Goal: Transaction & Acquisition: Obtain resource

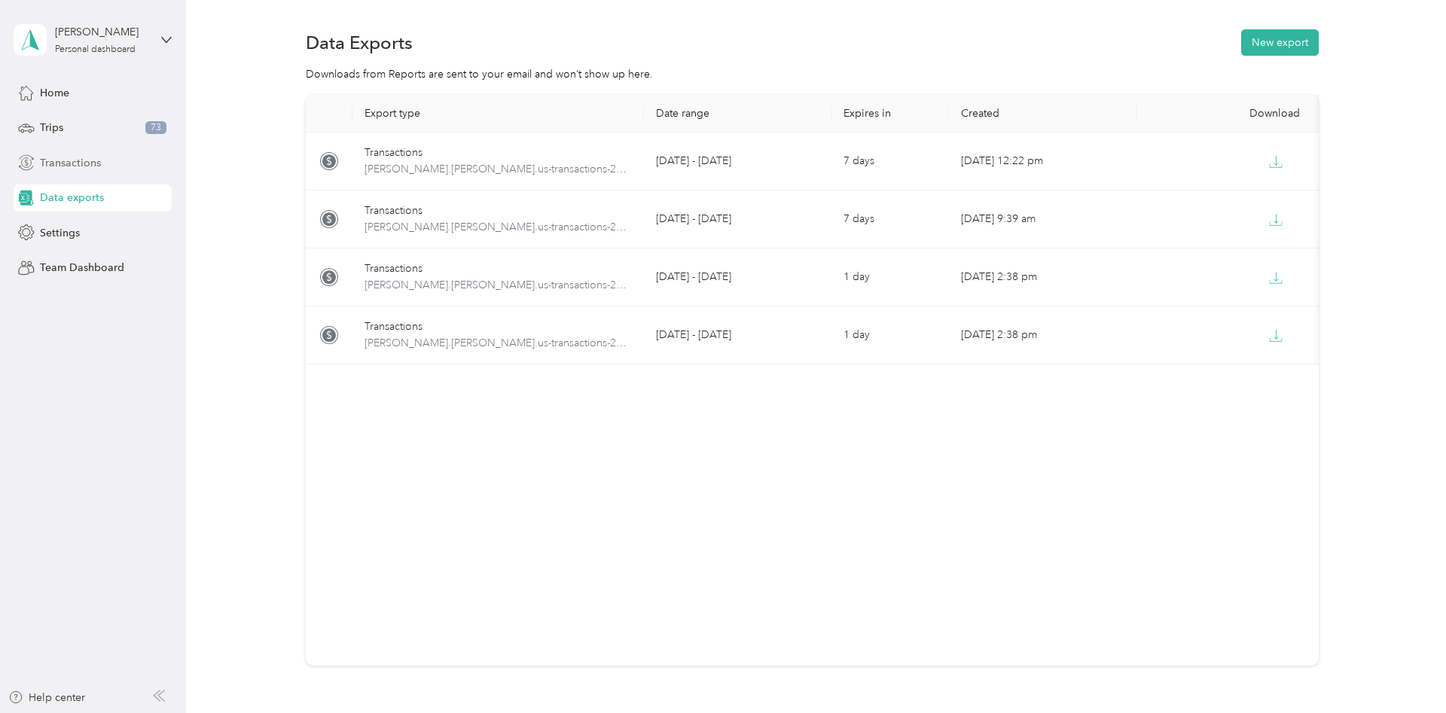
click at [67, 166] on span "Transactions" at bounding box center [70, 163] width 61 height 16
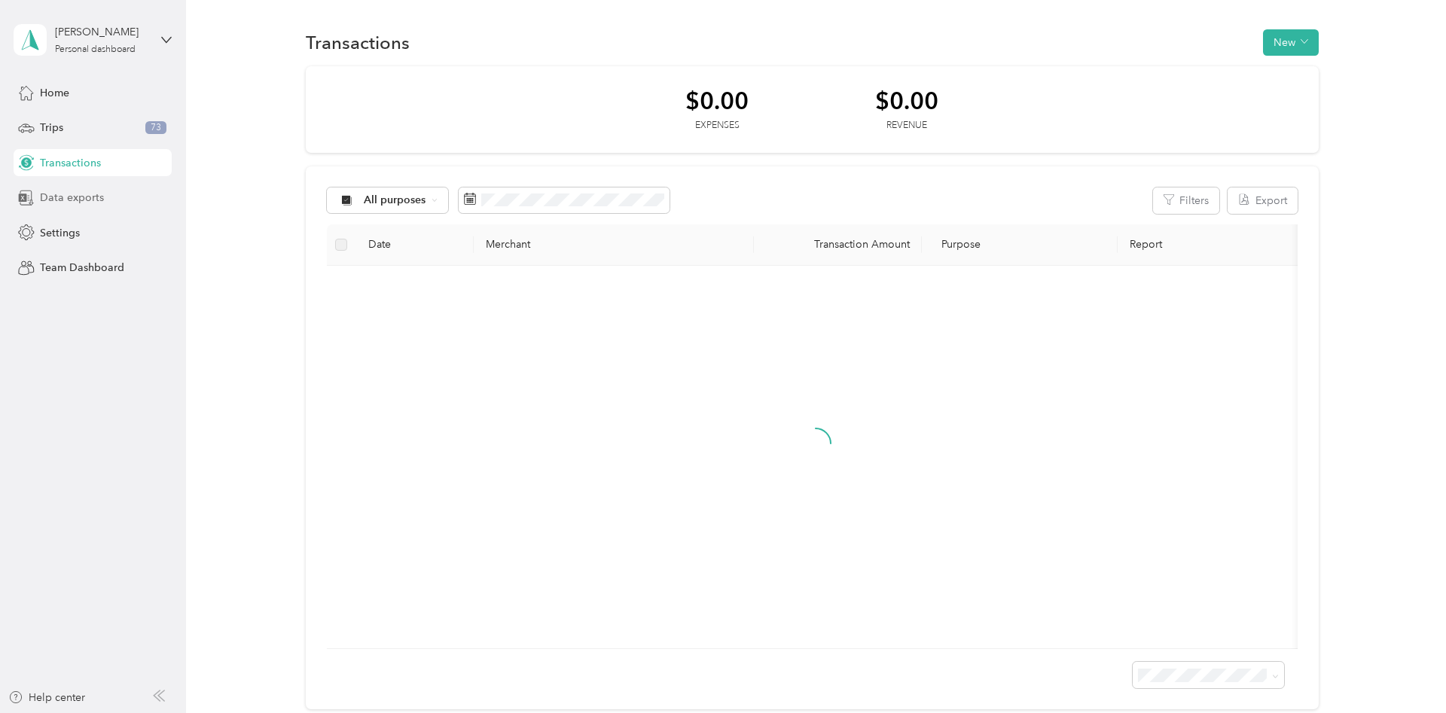
click at [74, 211] on div "Data exports" at bounding box center [93, 198] width 158 height 27
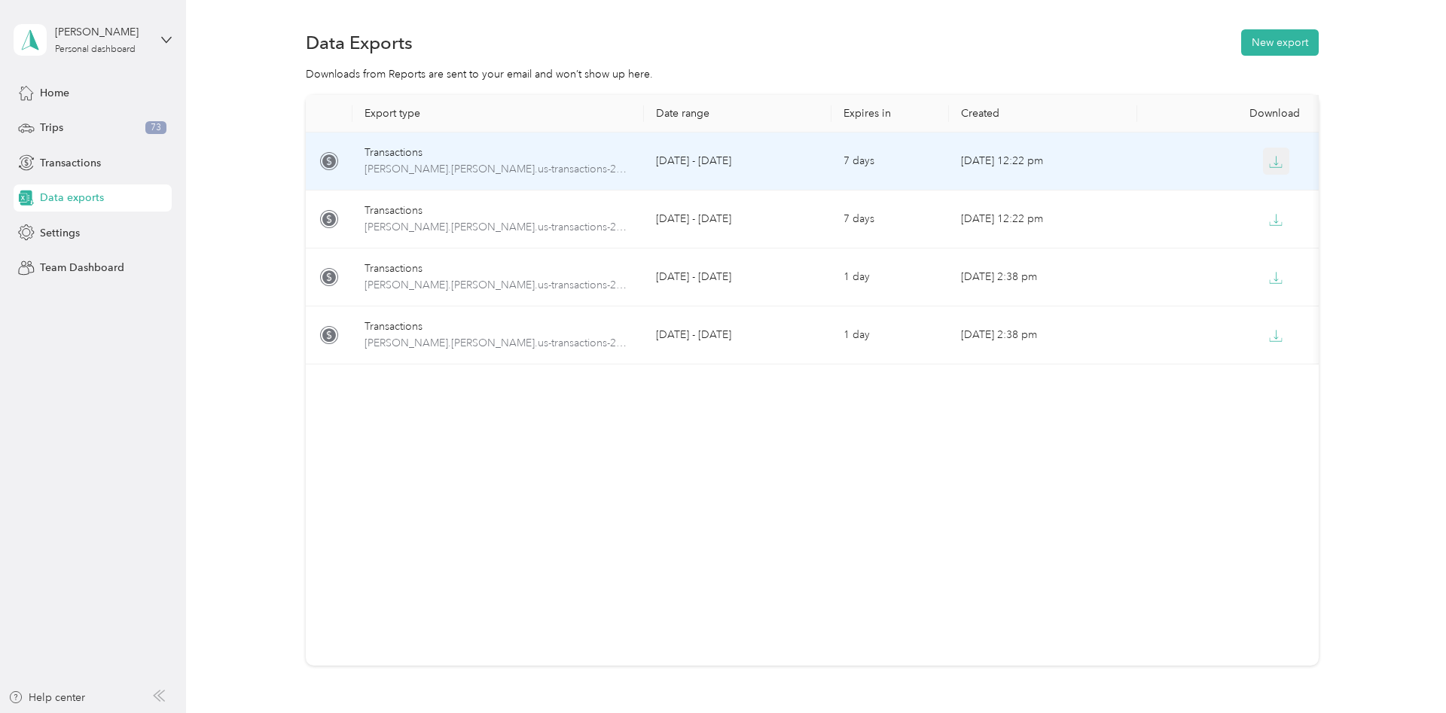
click at [1283, 166] on icon "button" at bounding box center [1276, 162] width 14 height 14
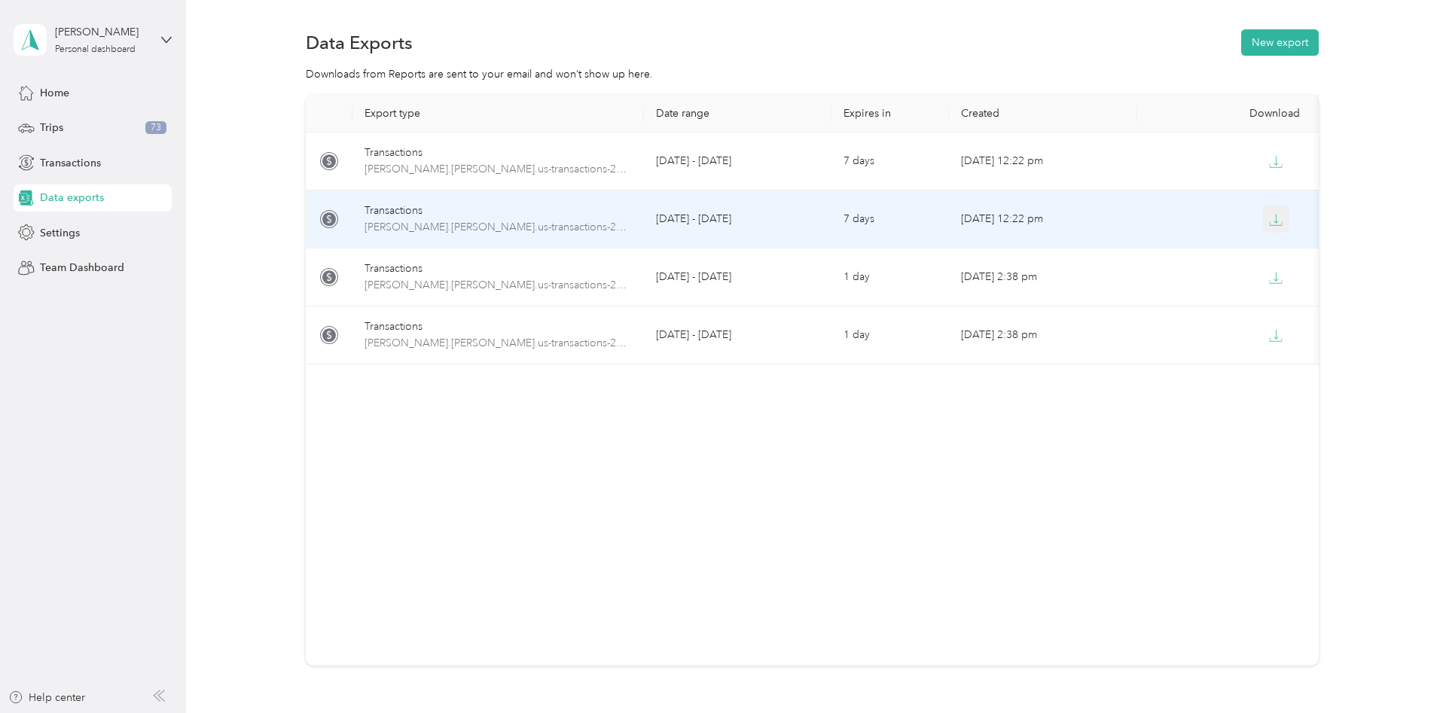
click at [1276, 209] on button "button" at bounding box center [1276, 219] width 27 height 27
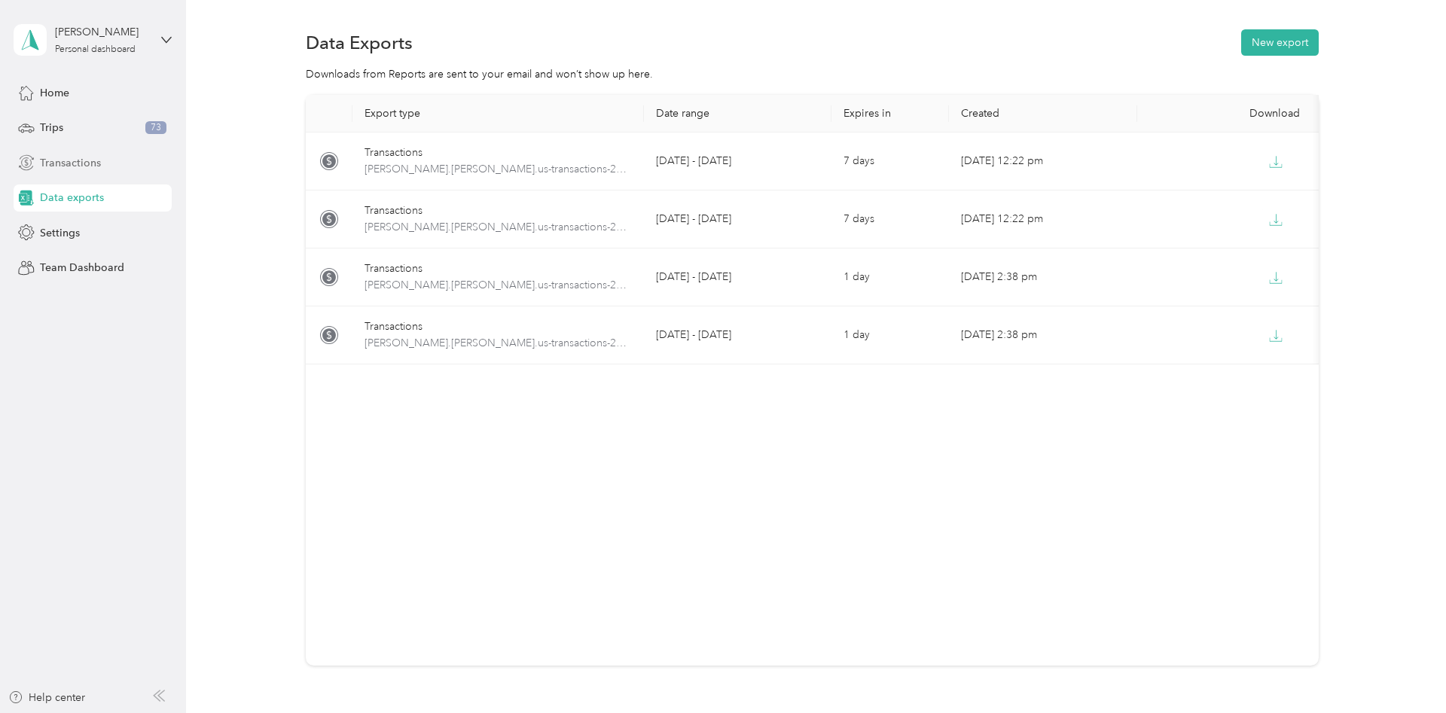
click at [78, 161] on span "Transactions" at bounding box center [70, 163] width 61 height 16
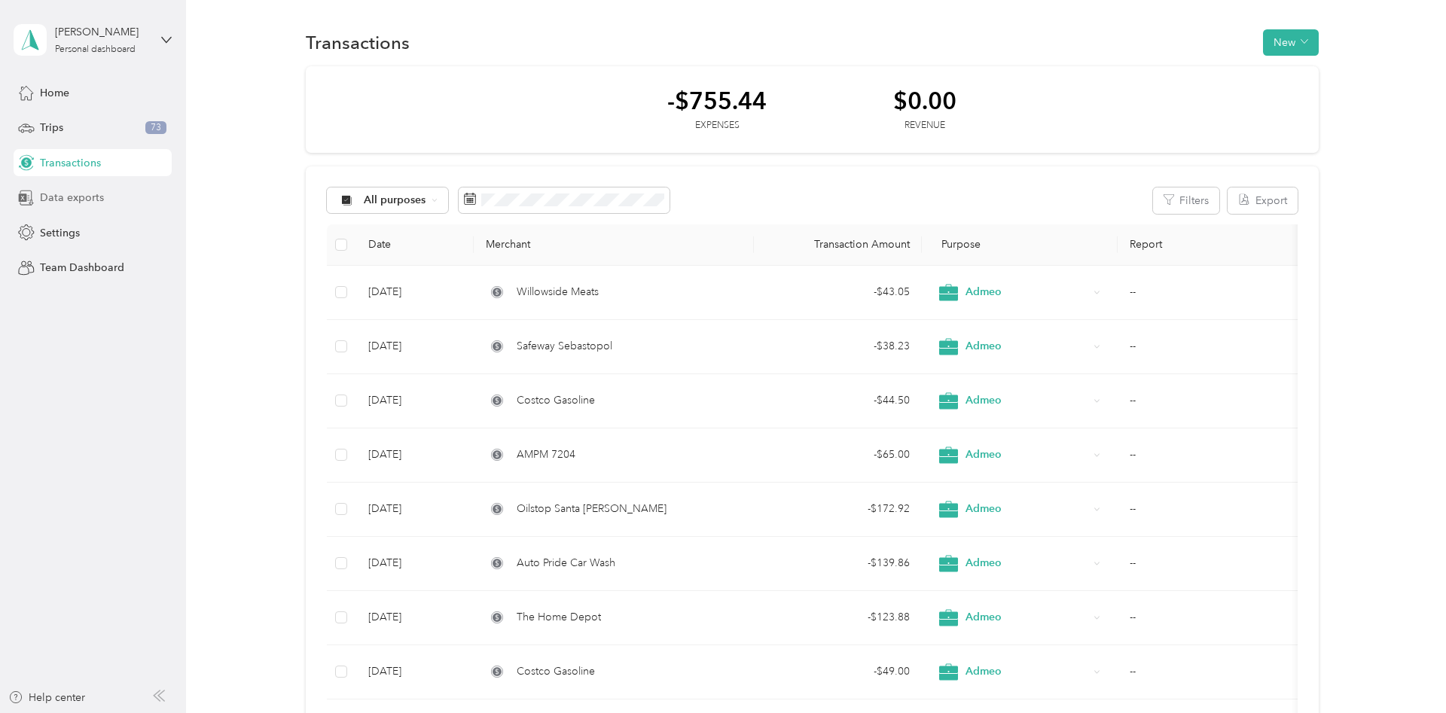
click at [81, 197] on span "Data exports" at bounding box center [72, 198] width 64 height 16
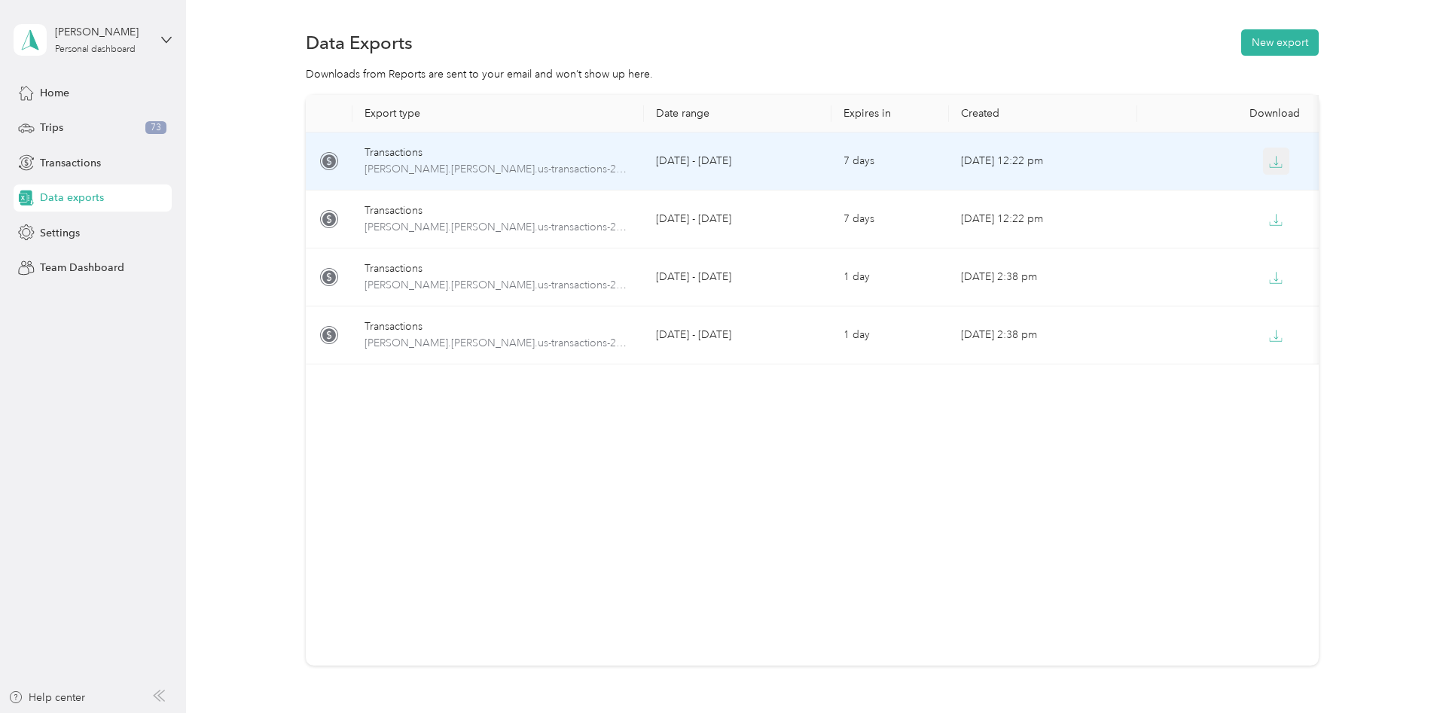
click at [1276, 161] on icon "button" at bounding box center [1276, 162] width 14 height 14
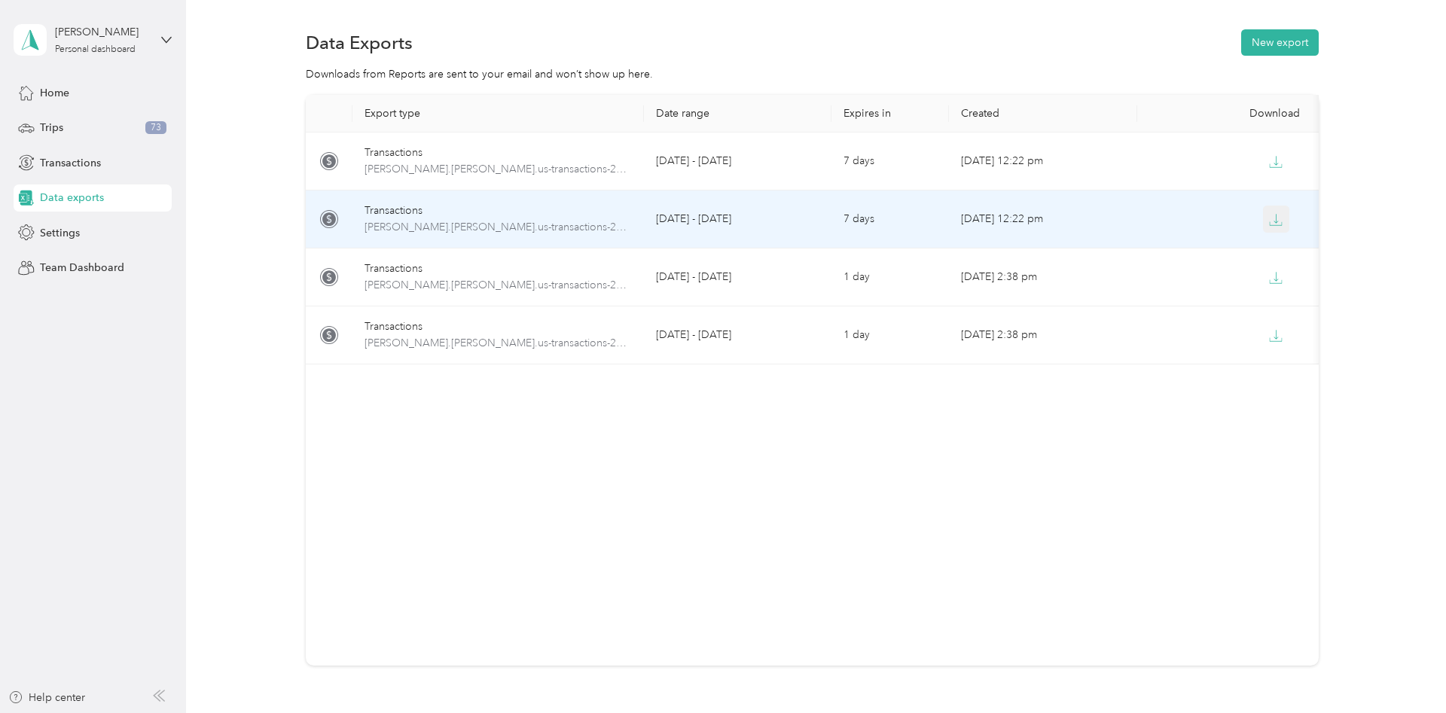
click at [1278, 218] on icon "button" at bounding box center [1276, 220] width 14 height 14
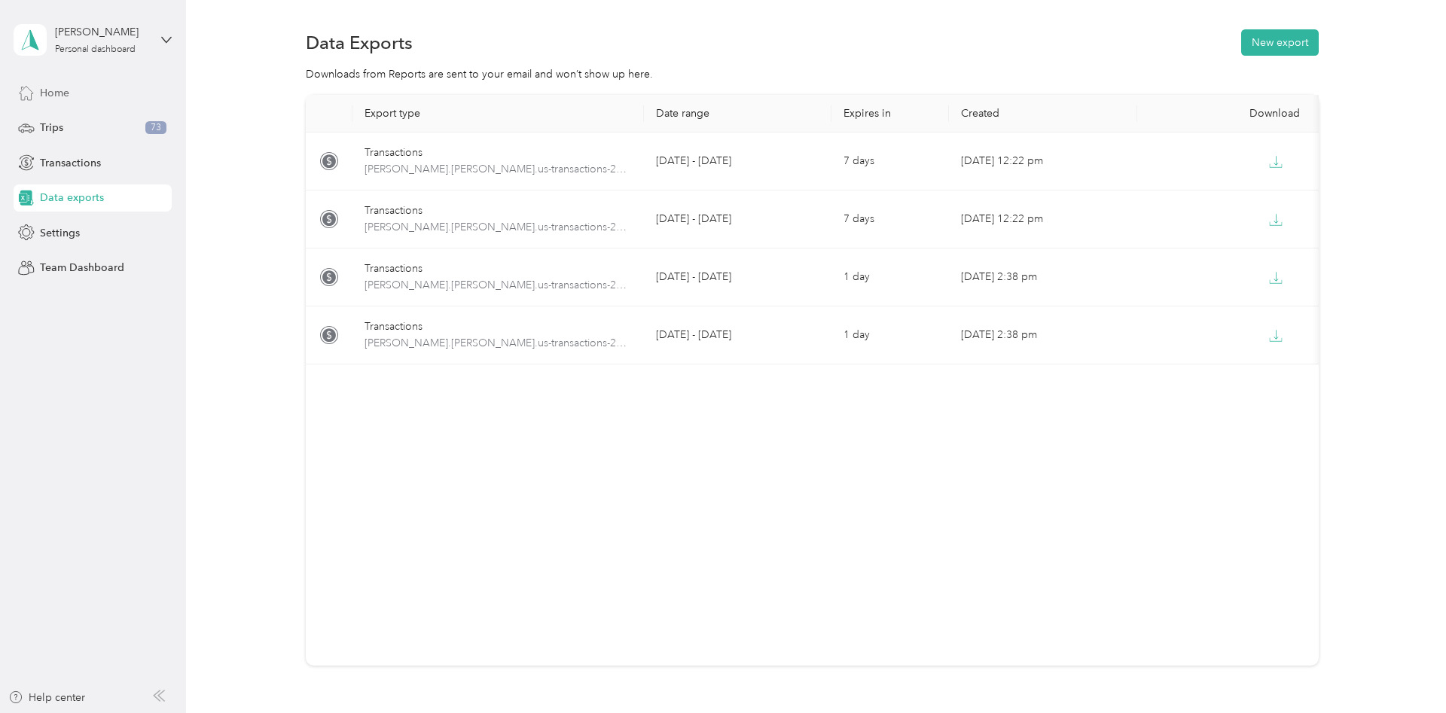
click at [58, 93] on span "Home" at bounding box center [54, 93] width 29 height 16
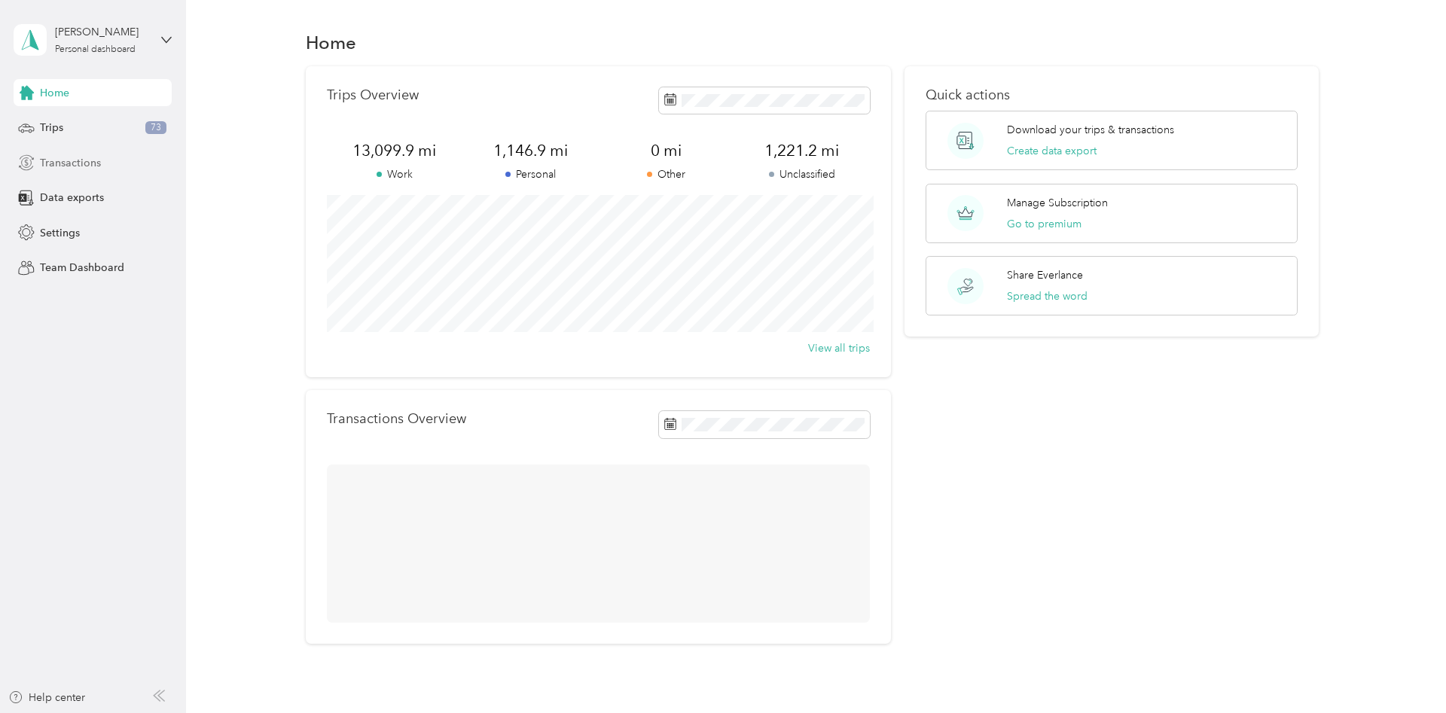
click at [68, 164] on span "Transactions" at bounding box center [70, 163] width 61 height 16
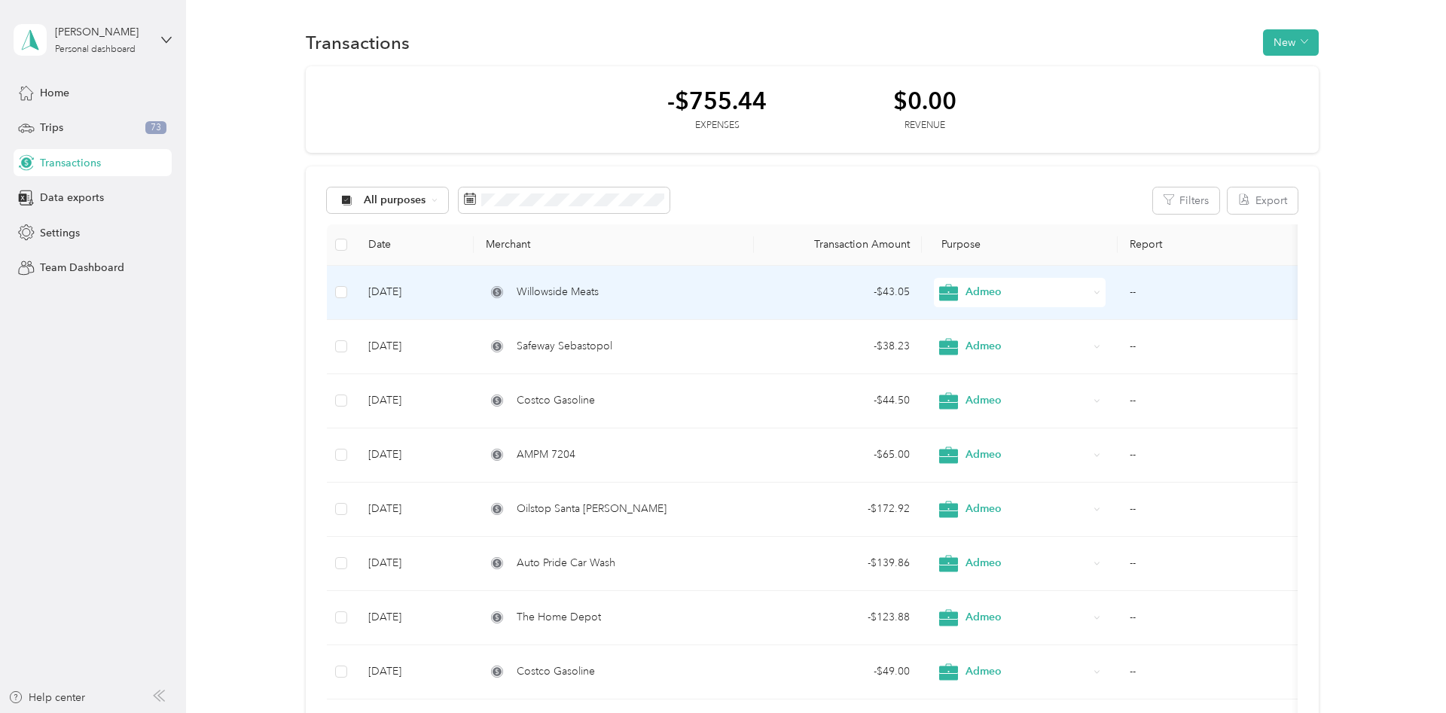
click at [574, 289] on span "Willowside Meats" at bounding box center [558, 292] width 82 height 17
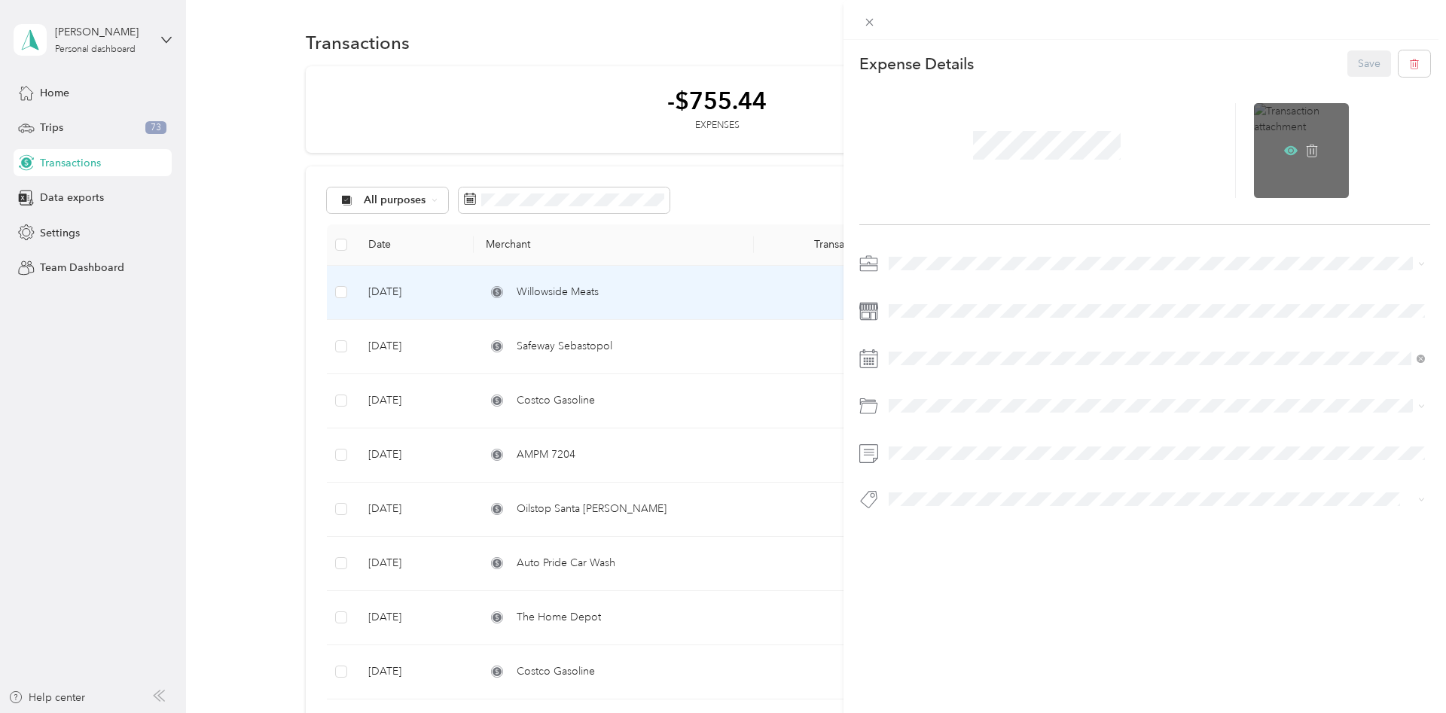
click at [1293, 153] on icon at bounding box center [1291, 150] width 14 height 9
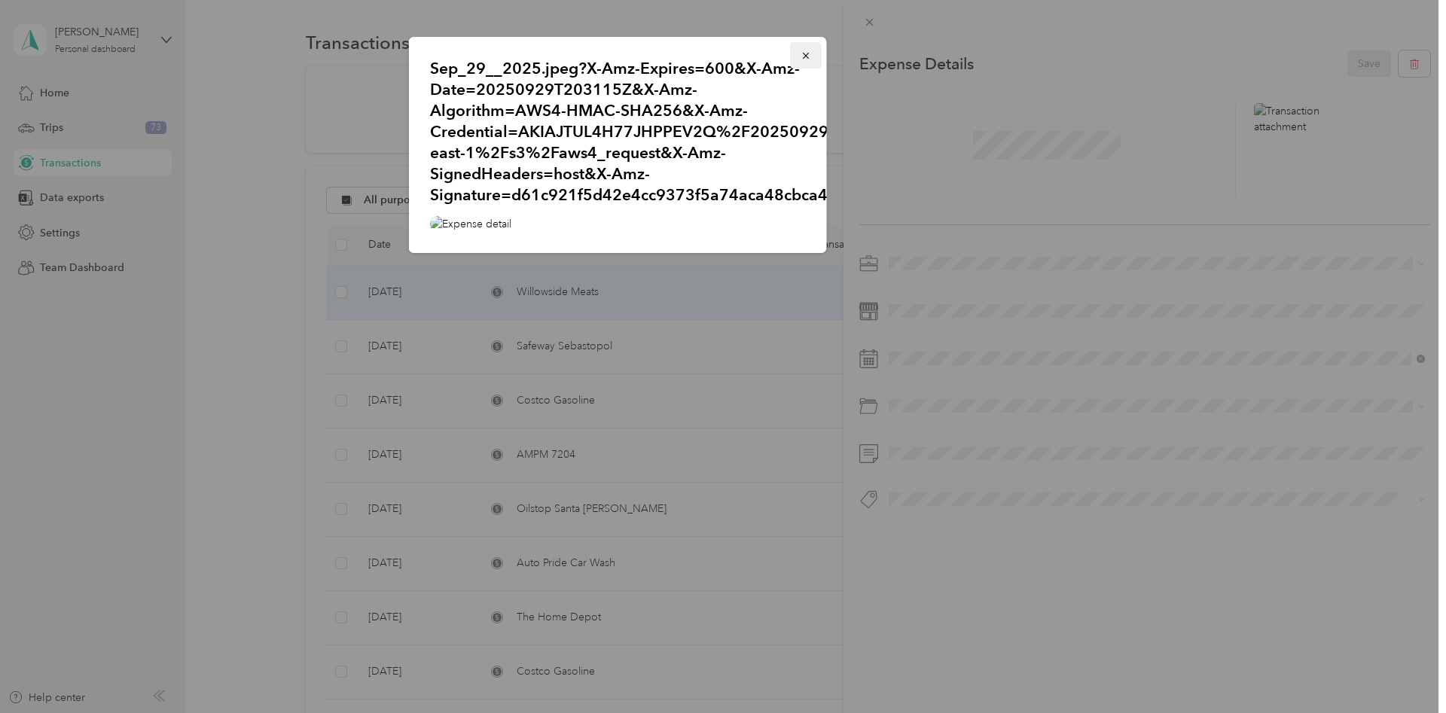
click at [810, 50] on span "button" at bounding box center [806, 55] width 11 height 13
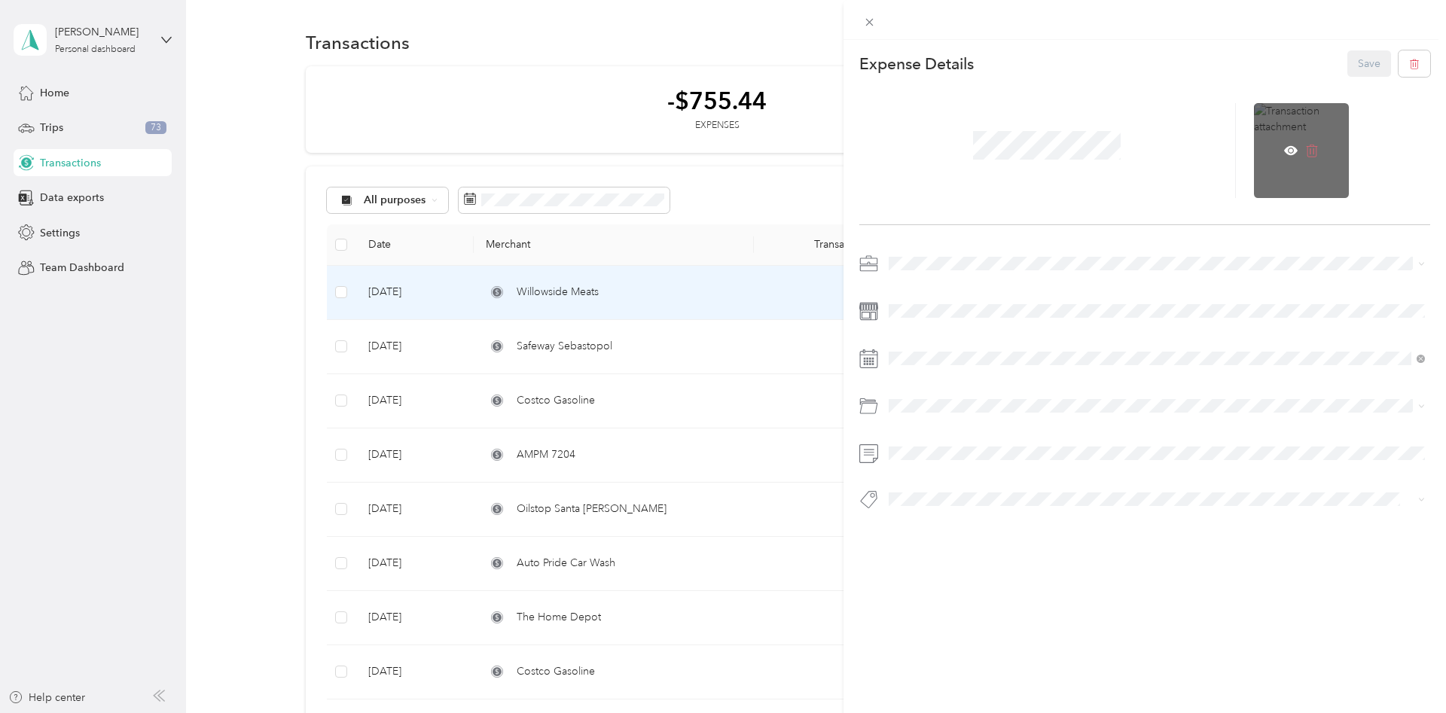
click at [1313, 154] on icon at bounding box center [1313, 151] width 14 height 14
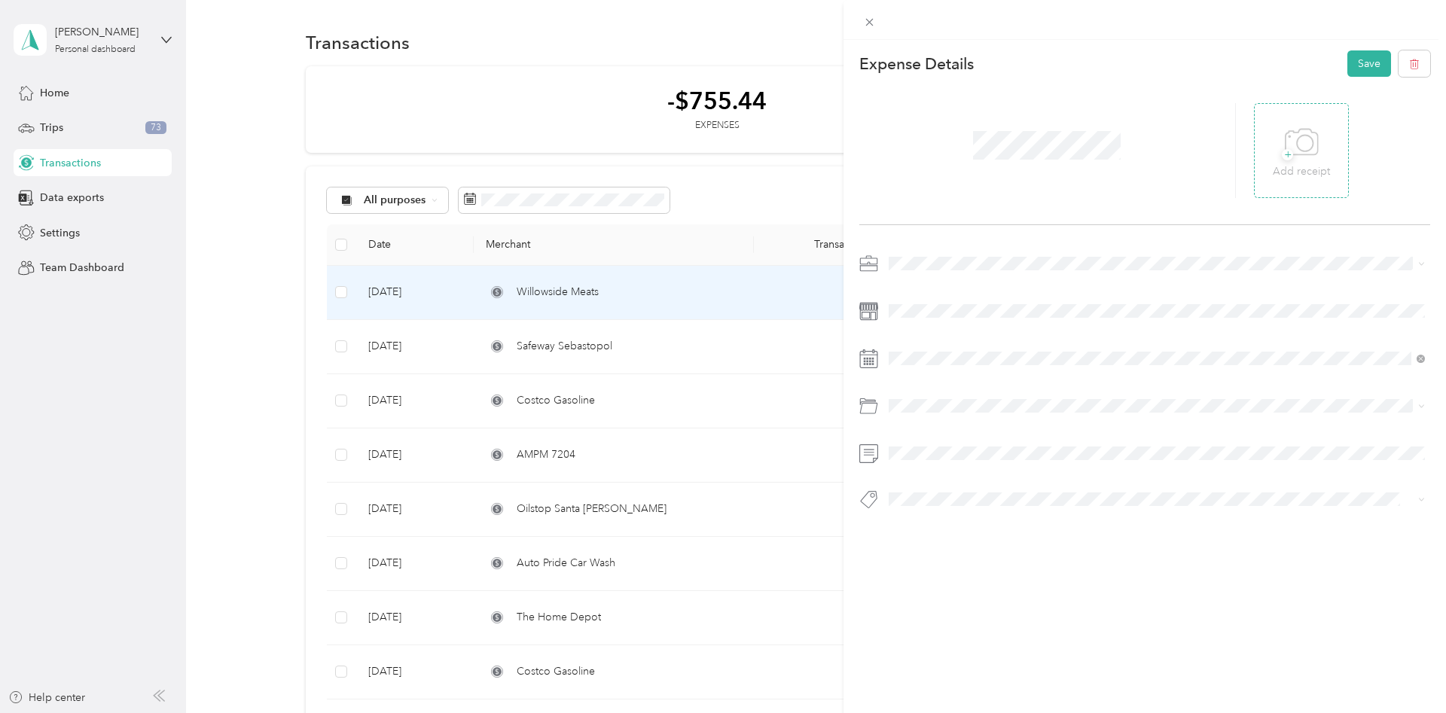
click at [526, 365] on div "This expense cannot be edited because it is either under review, approved, or p…" at bounding box center [723, 356] width 1446 height 713
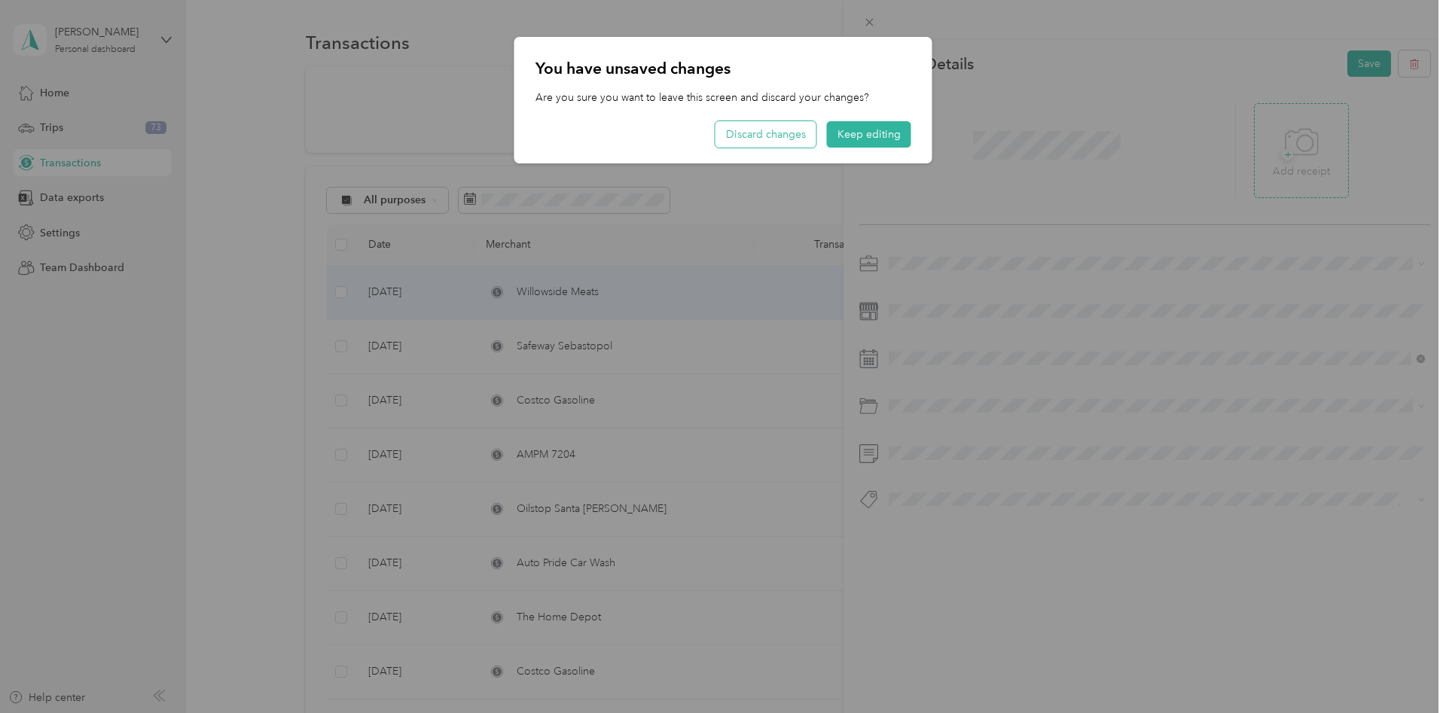
click at [793, 133] on button "Discard changes" at bounding box center [766, 134] width 101 height 26
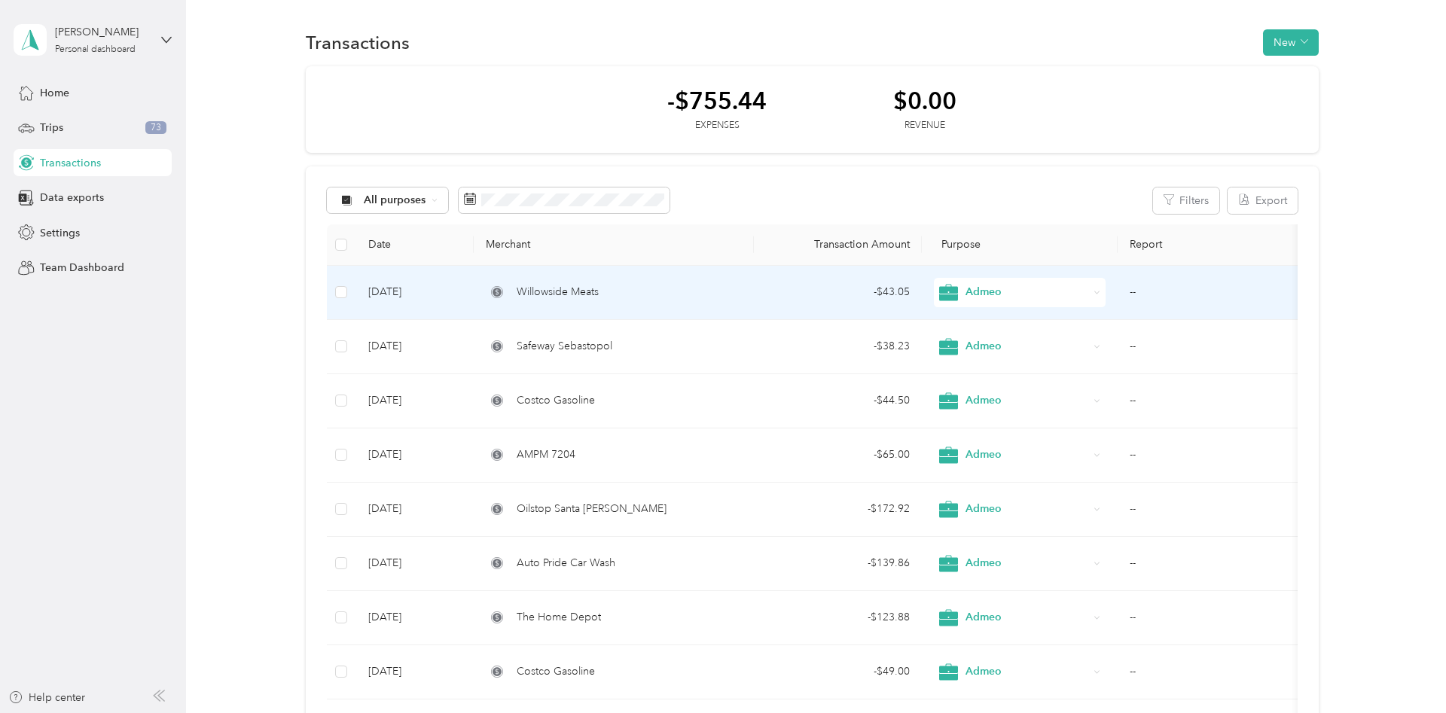
click at [550, 351] on div at bounding box center [723, 356] width 1446 height 713
click at [577, 295] on span "Willowside Meats" at bounding box center [558, 292] width 82 height 17
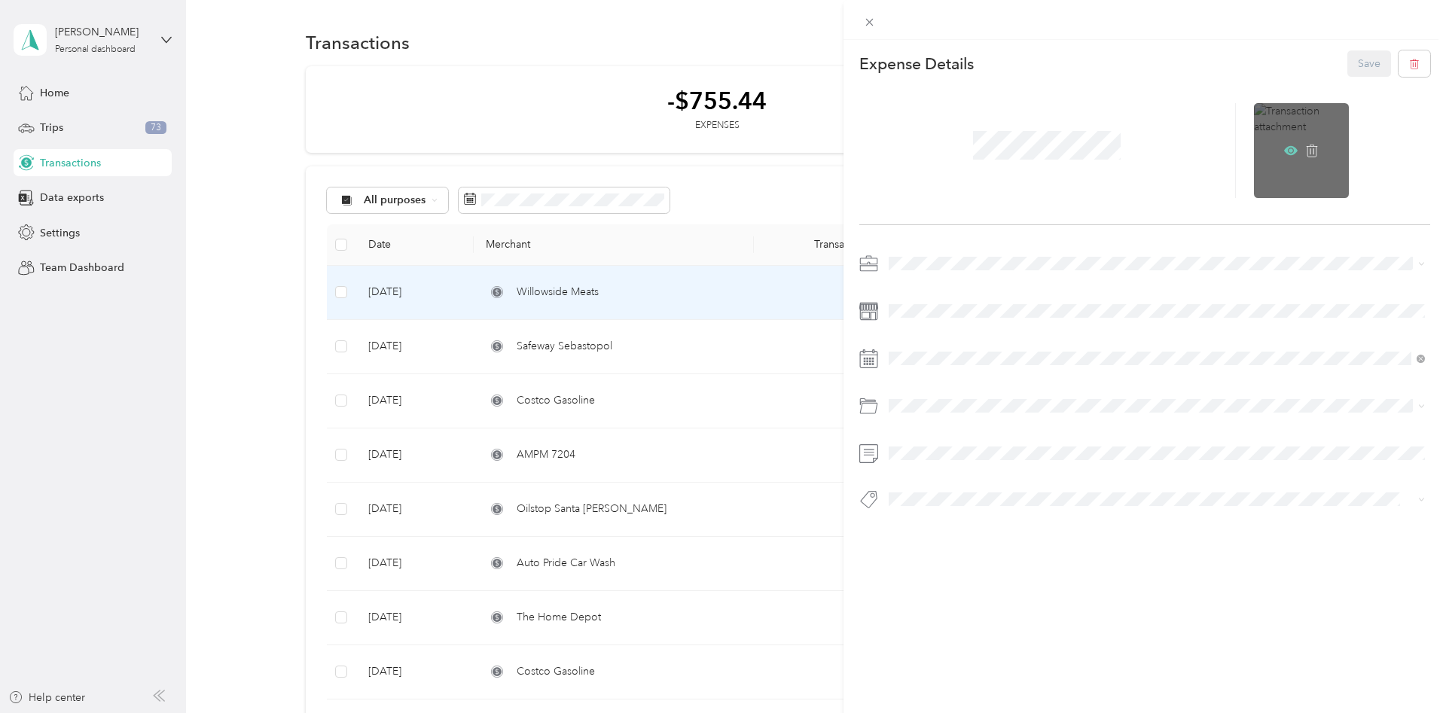
click at [1284, 154] on icon at bounding box center [1291, 151] width 14 height 14
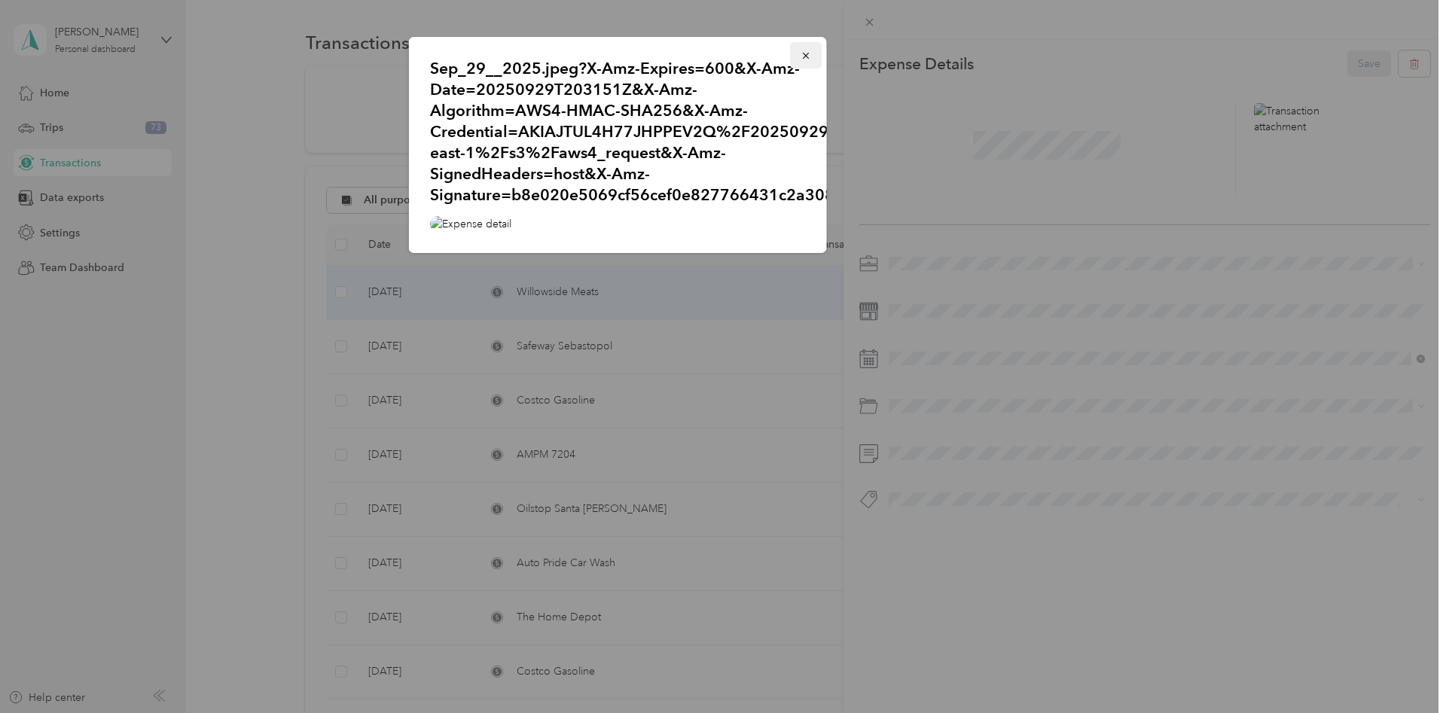
click at [804, 56] on icon "button" at bounding box center [806, 55] width 11 height 11
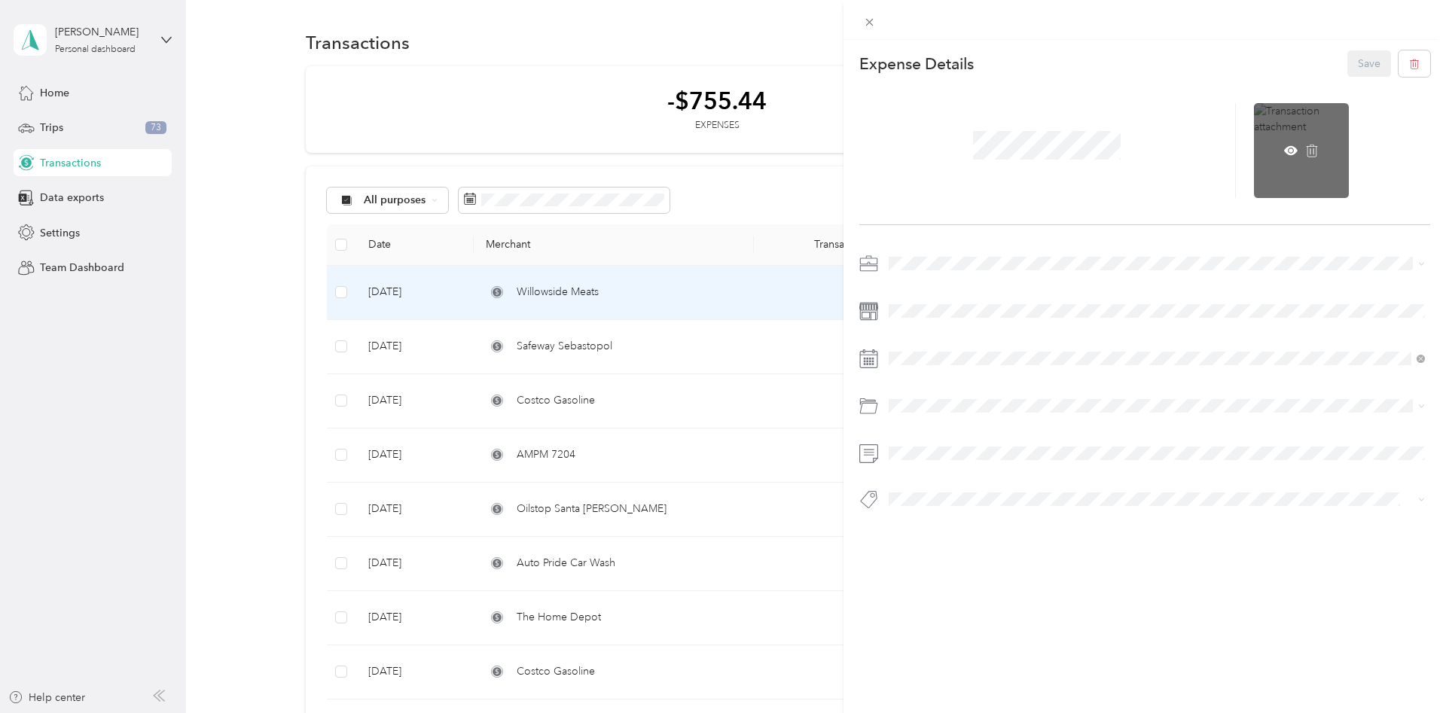
click at [1299, 147] on div at bounding box center [1301, 150] width 95 height 95
click at [1288, 147] on icon at bounding box center [1291, 150] width 14 height 9
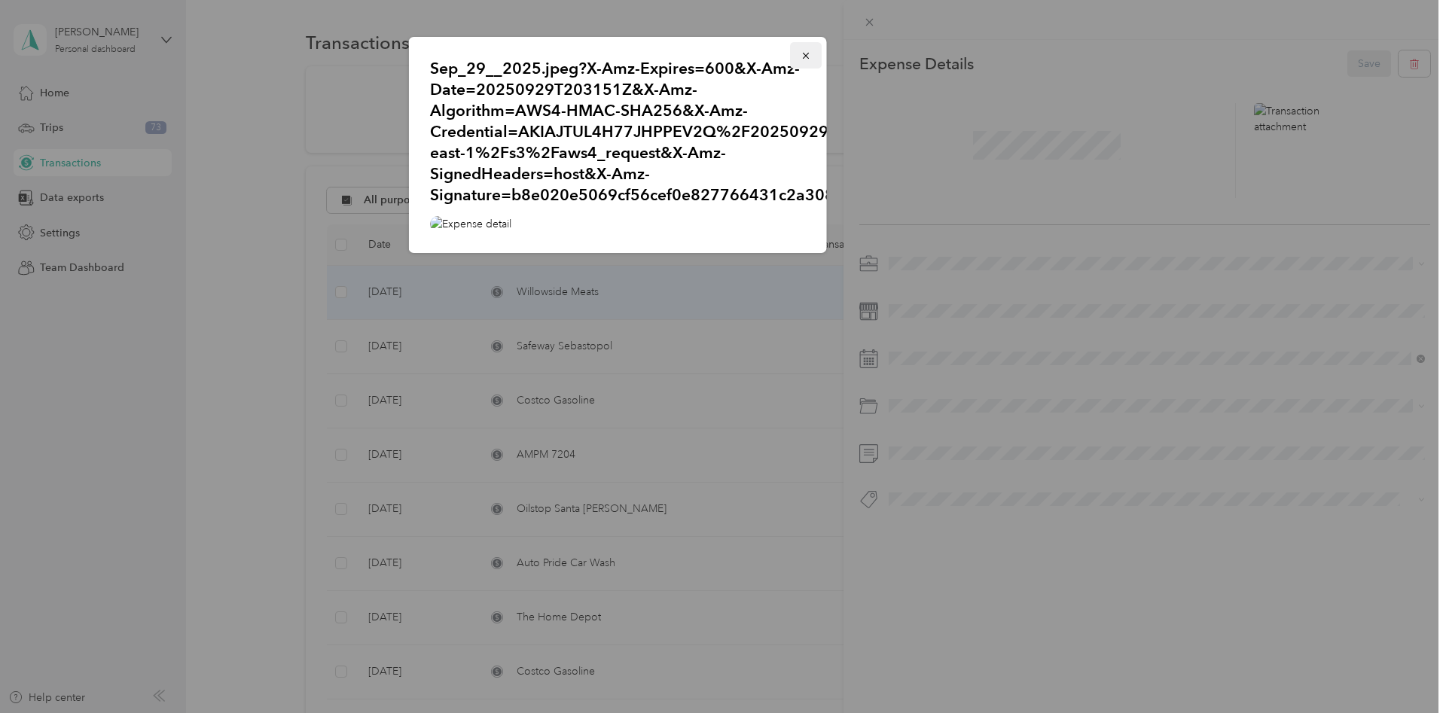
click at [810, 57] on icon "button" at bounding box center [806, 55] width 11 height 11
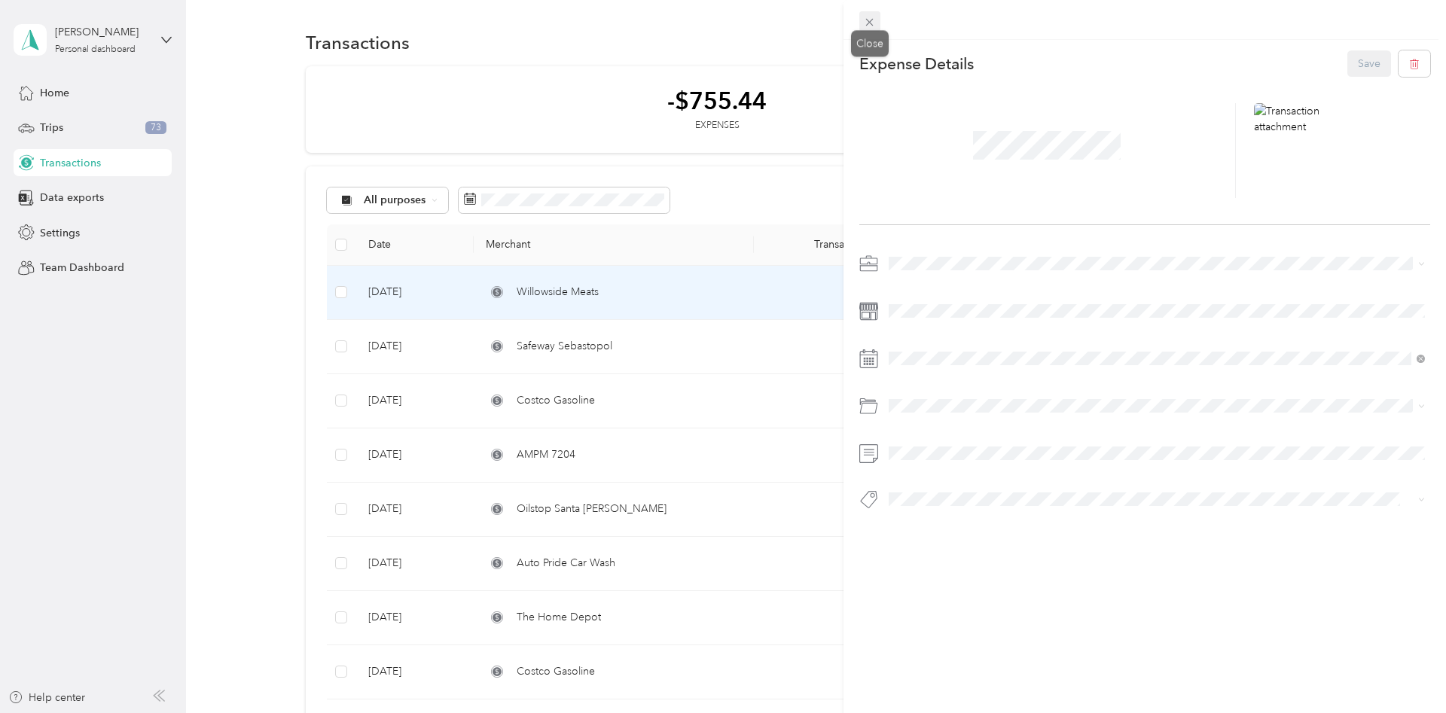
click at [872, 21] on icon at bounding box center [869, 22] width 13 height 13
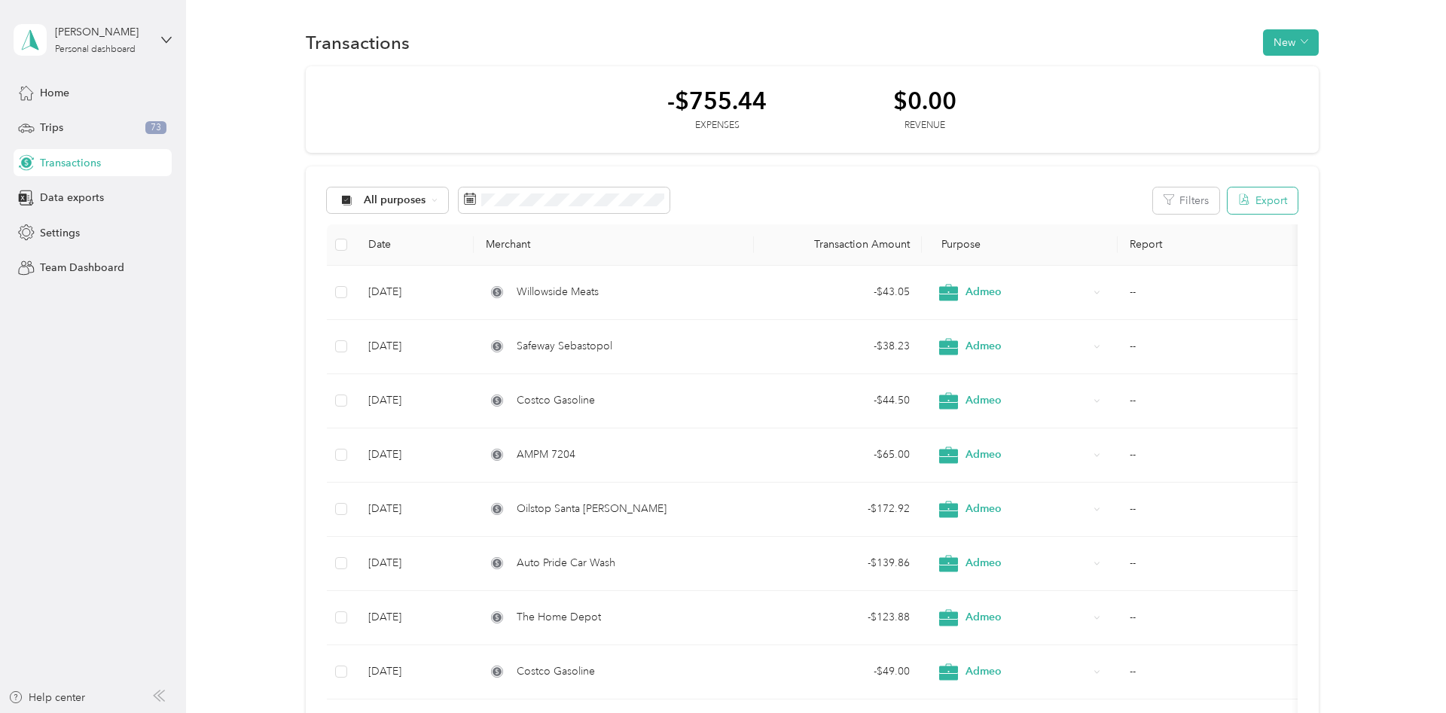
click at [1269, 194] on button "Export" at bounding box center [1263, 201] width 70 height 26
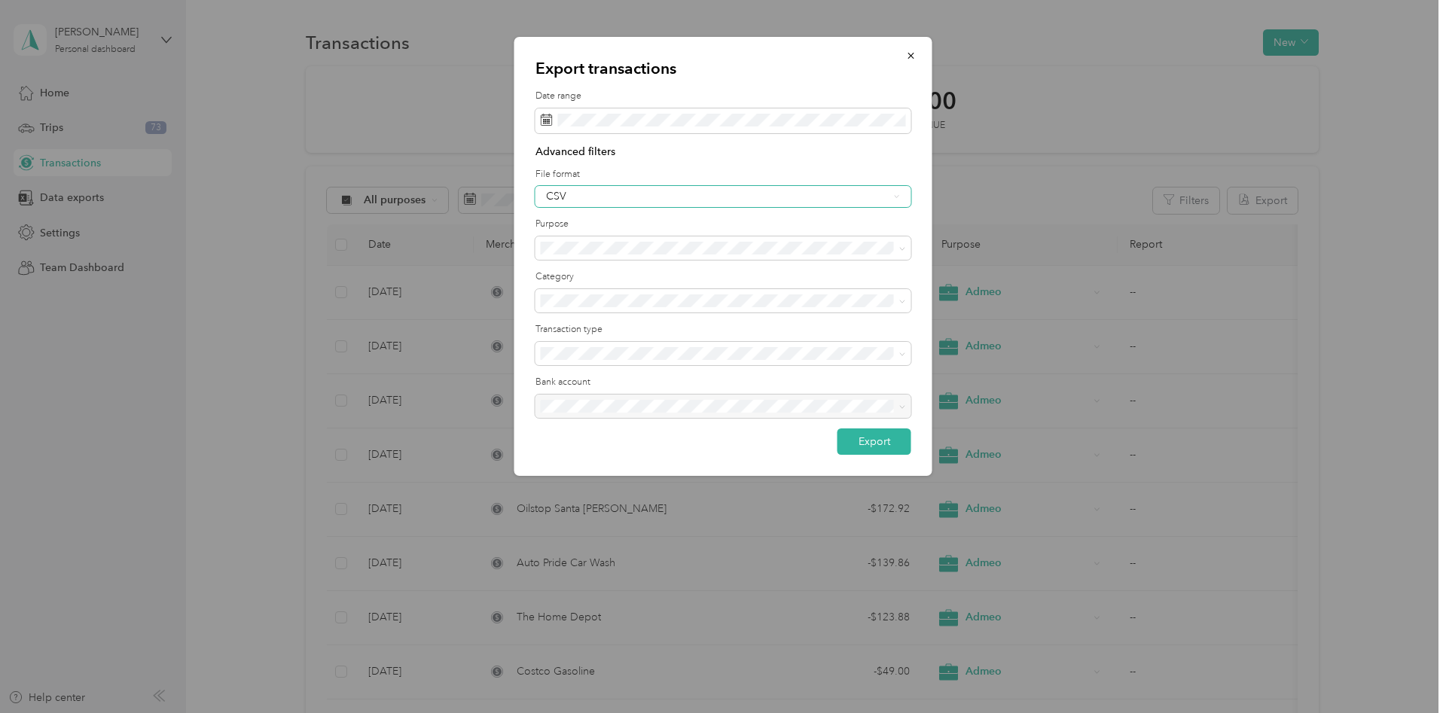
click at [739, 205] on div "CSV" at bounding box center [724, 196] width 376 height 21
click at [721, 255] on li "Excel" at bounding box center [724, 248] width 376 height 26
click at [881, 440] on button "Export" at bounding box center [875, 442] width 74 height 26
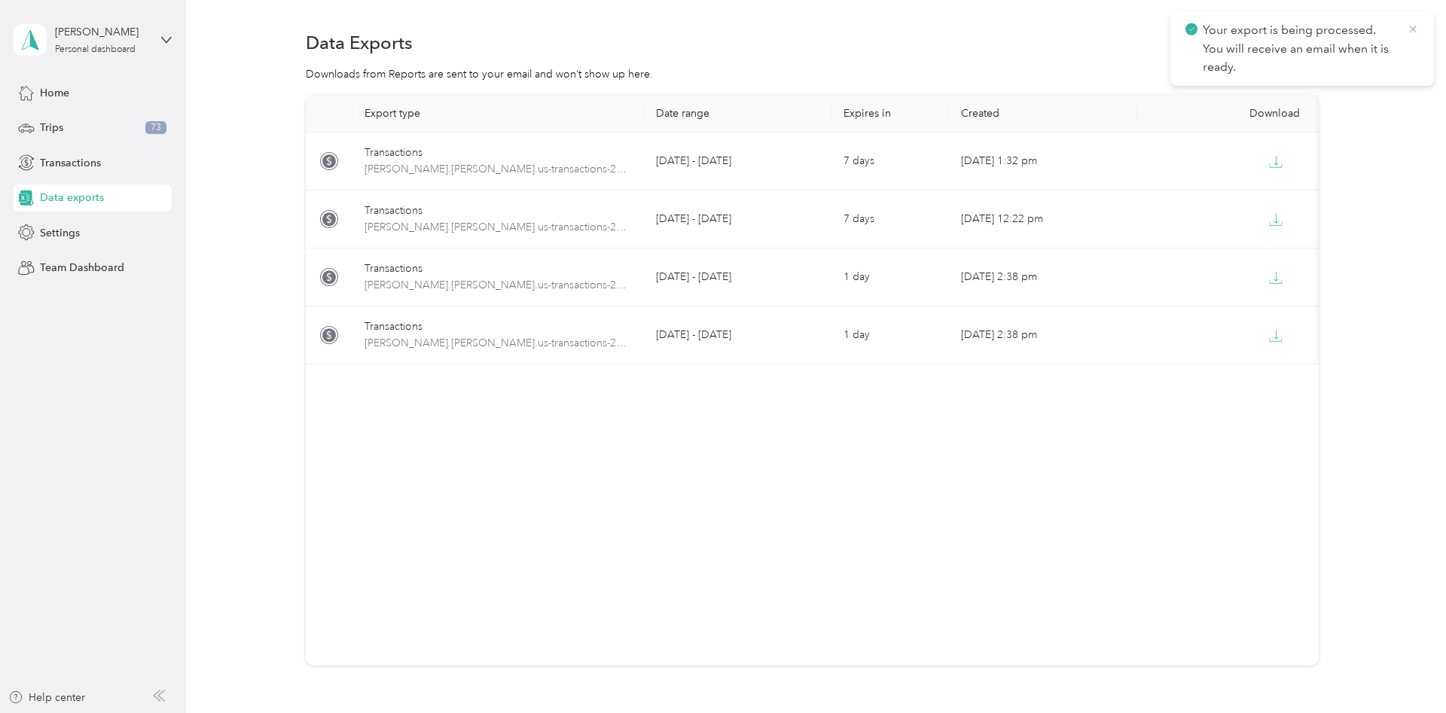
click at [1415, 25] on icon at bounding box center [1413, 30] width 12 height 14
click at [1296, 41] on button "New export" at bounding box center [1280, 42] width 78 height 26
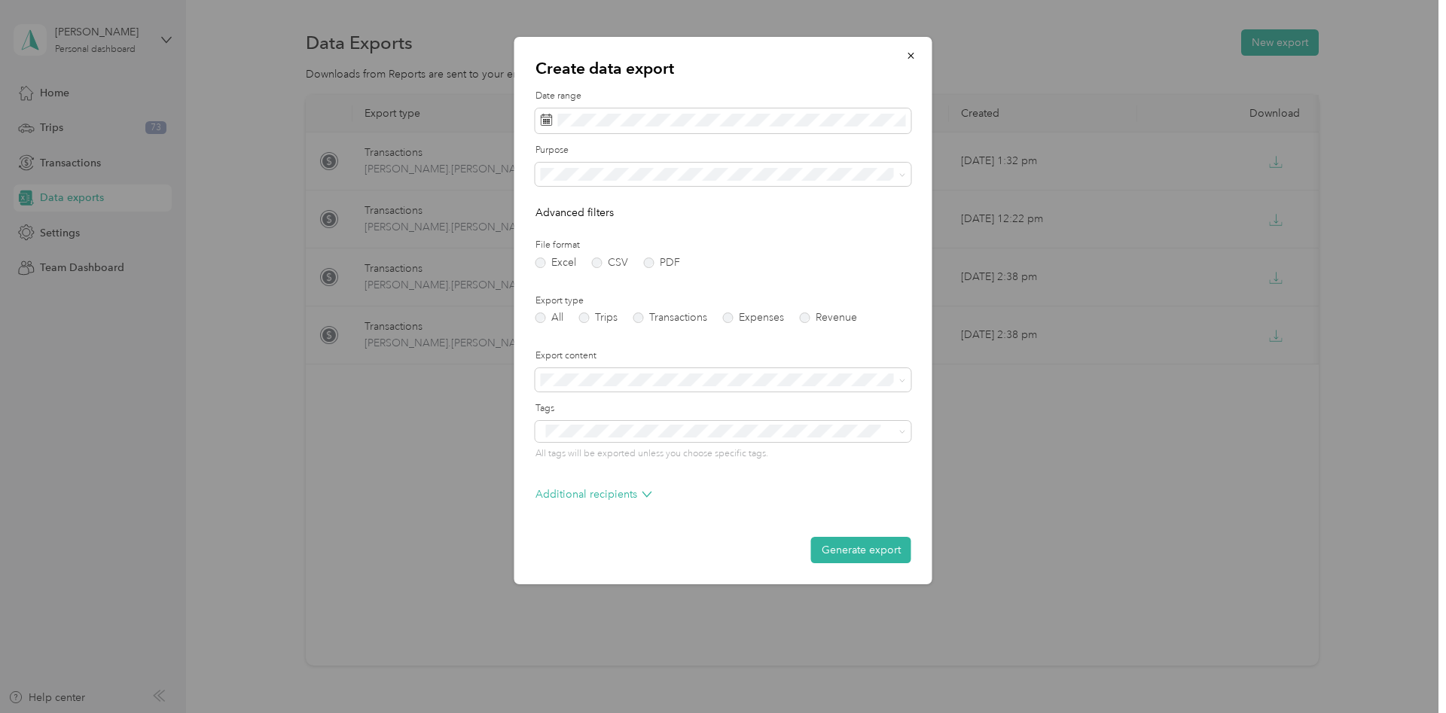
click at [1119, 202] on div "Create data export Date range Purpose Advanced filters File format Excel CSV PD…" at bounding box center [932, 313] width 418 height 552
click at [915, 60] on icon "button" at bounding box center [911, 55] width 11 height 11
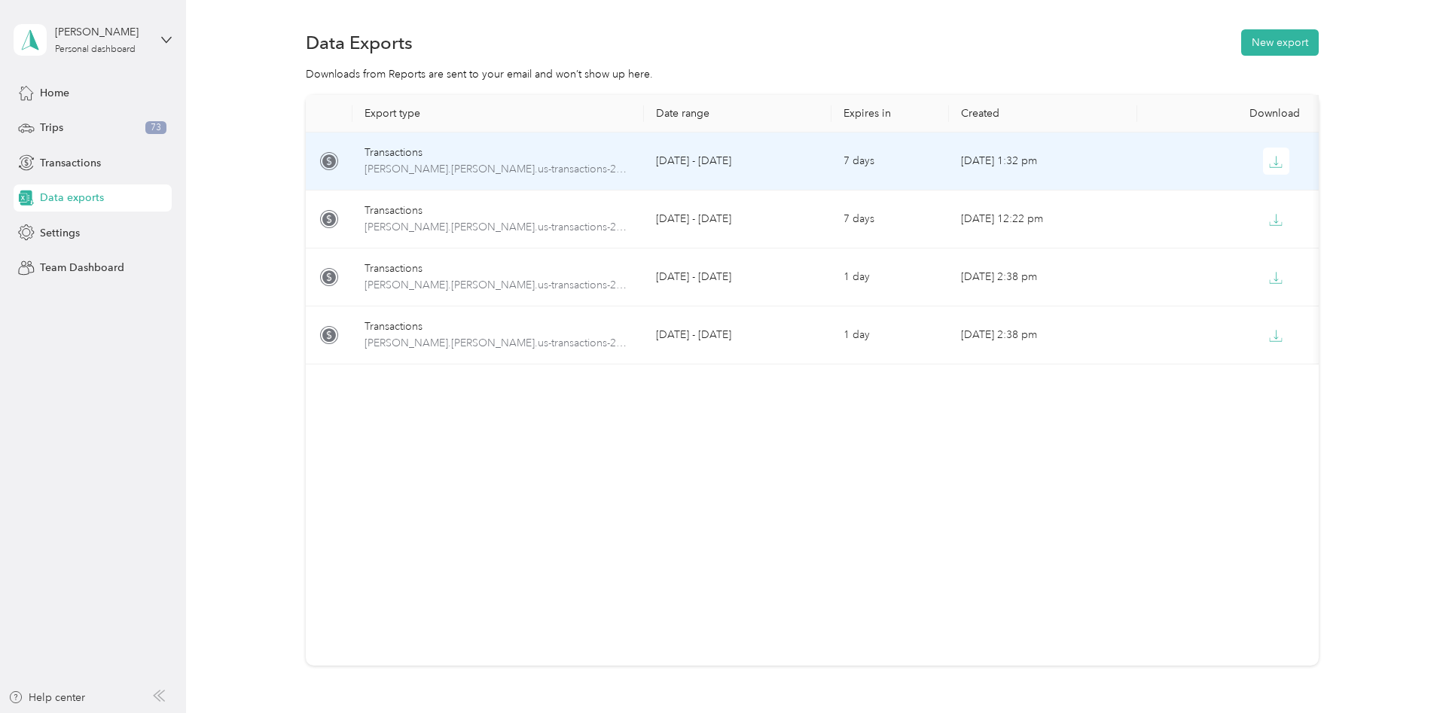
click at [331, 164] on icon at bounding box center [329, 161] width 18 height 18
click at [379, 147] on div "Transactions" at bounding box center [498, 153] width 267 height 17
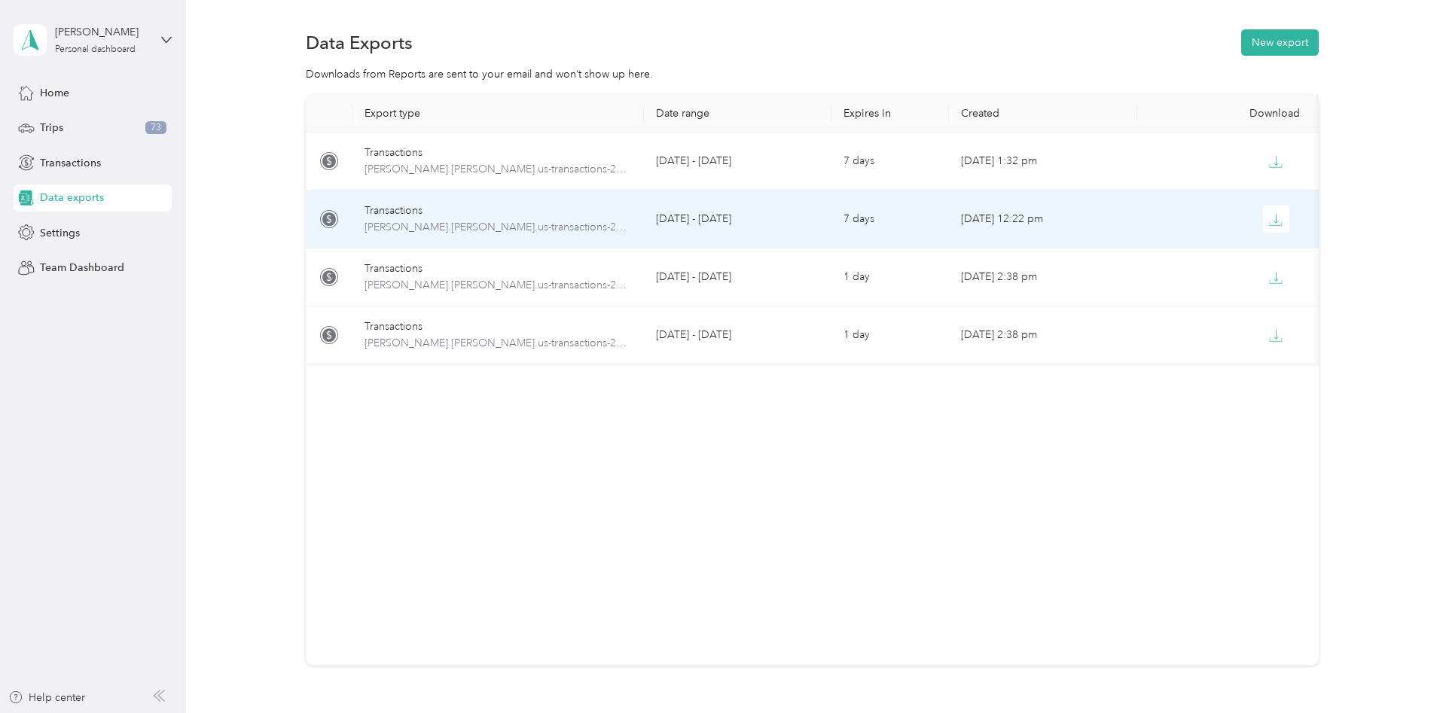
click at [509, 198] on td "Transactions [PERSON_NAME].[PERSON_NAME].us-transactions-2025-09-01-2025-09-30.…" at bounding box center [499, 220] width 292 height 58
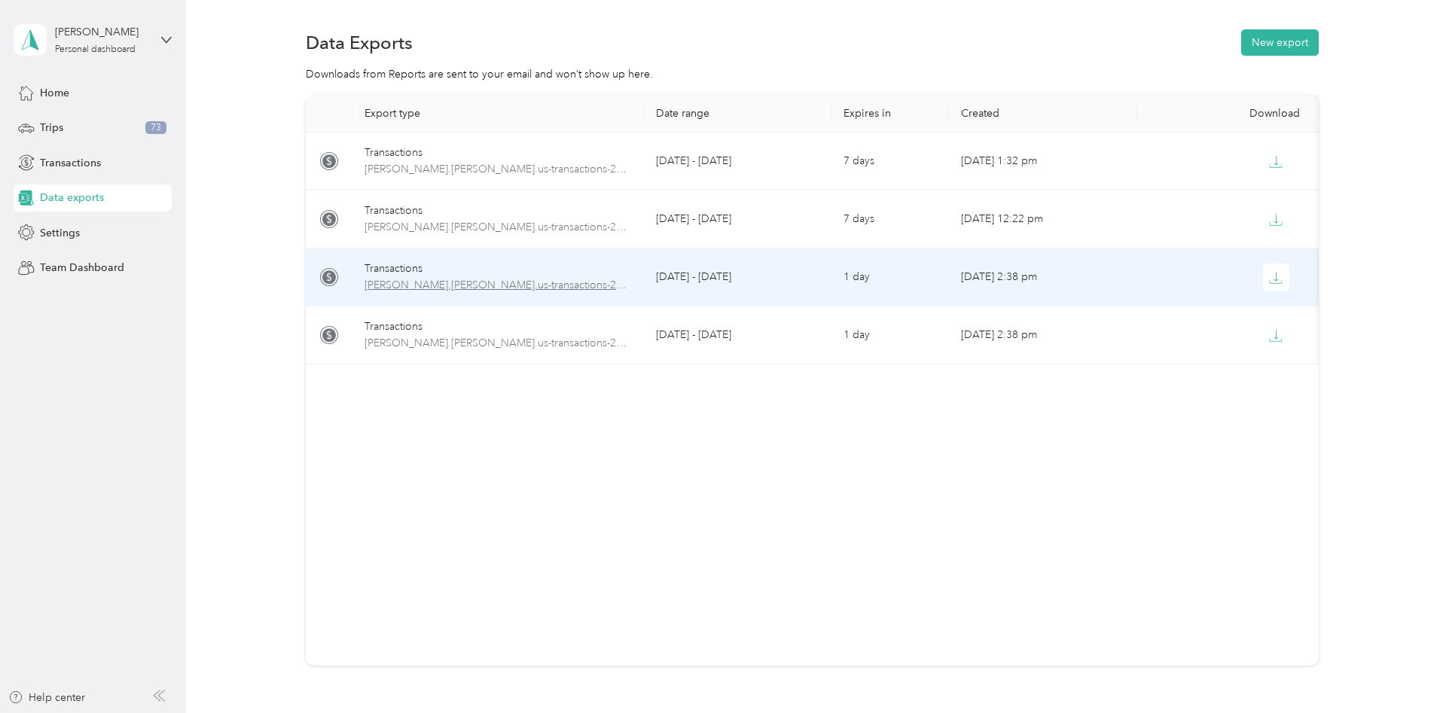
click at [444, 283] on span "[PERSON_NAME].[PERSON_NAME].us-transactions-2025-09-01-2025-09-23.pdf" at bounding box center [498, 285] width 267 height 17
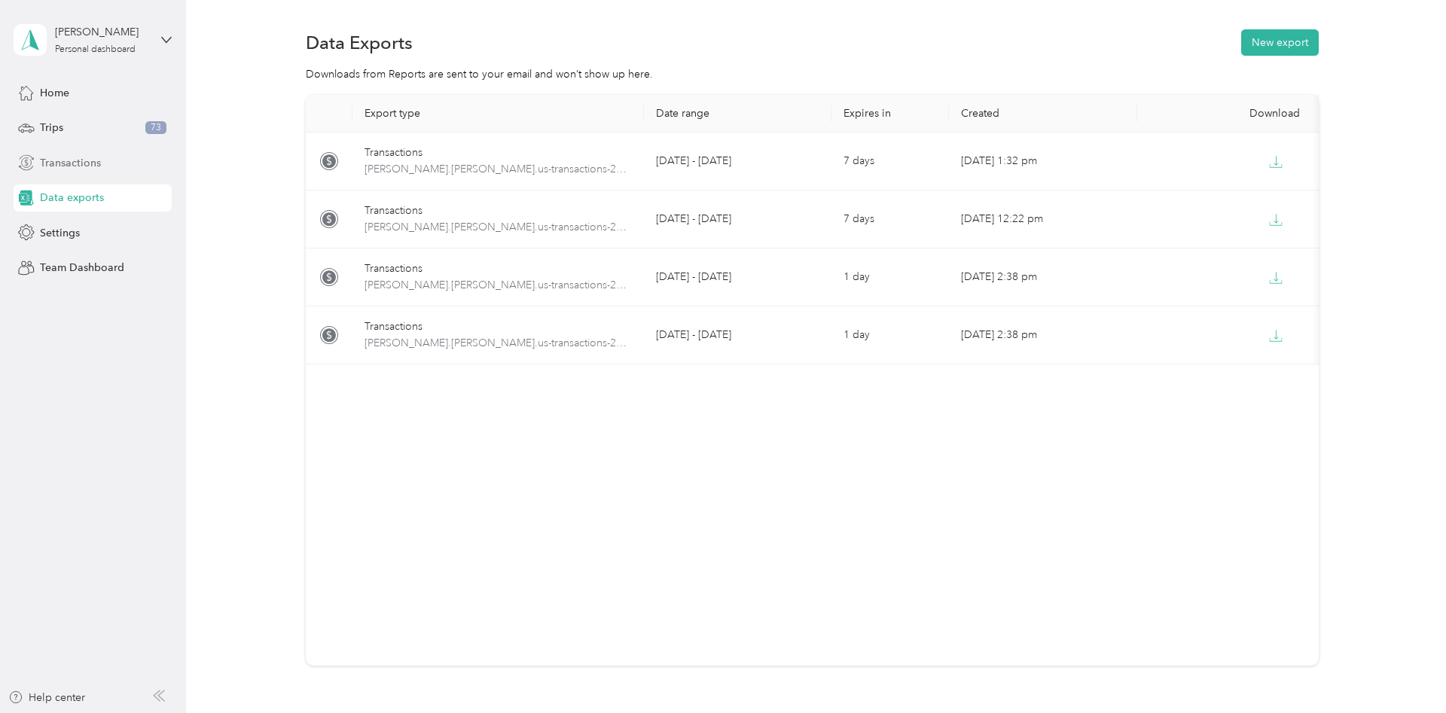
click at [81, 160] on span "Transactions" at bounding box center [70, 163] width 61 height 16
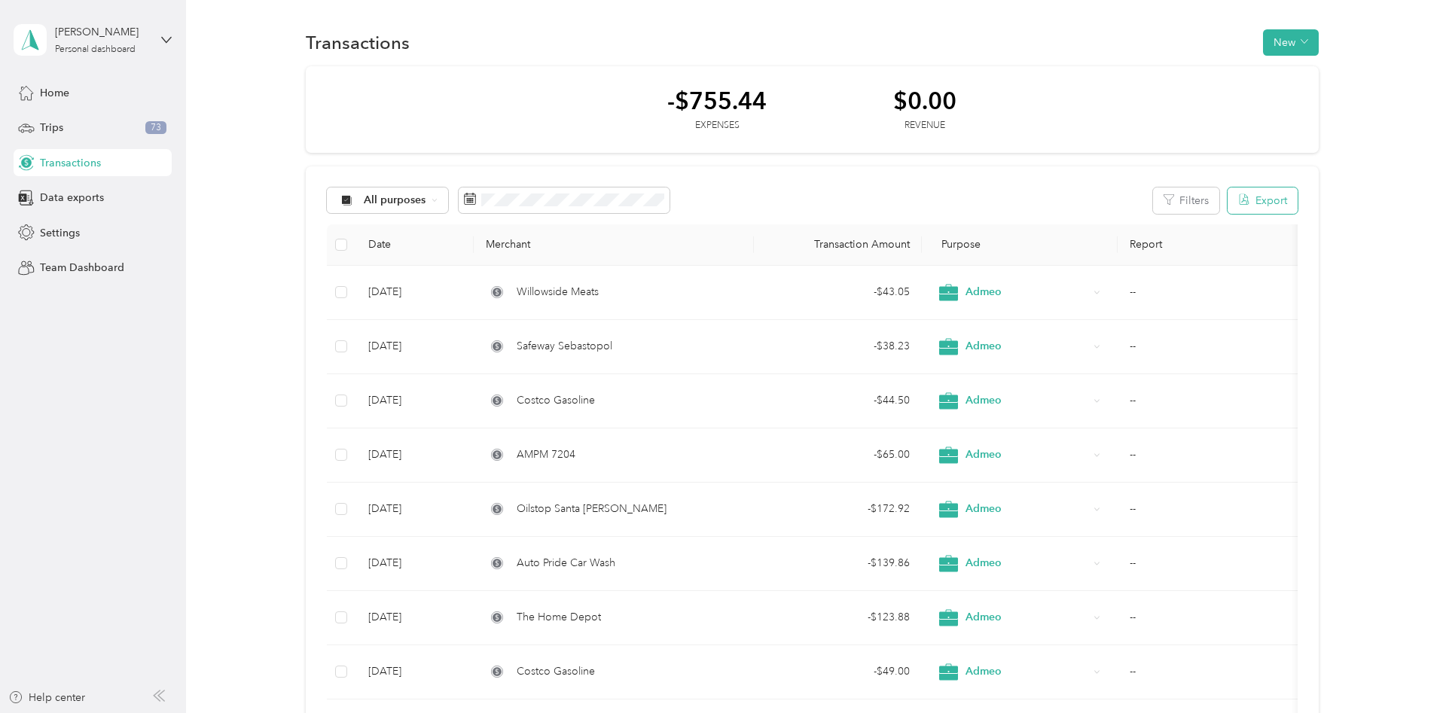
click at [1283, 195] on button "Export" at bounding box center [1263, 201] width 70 height 26
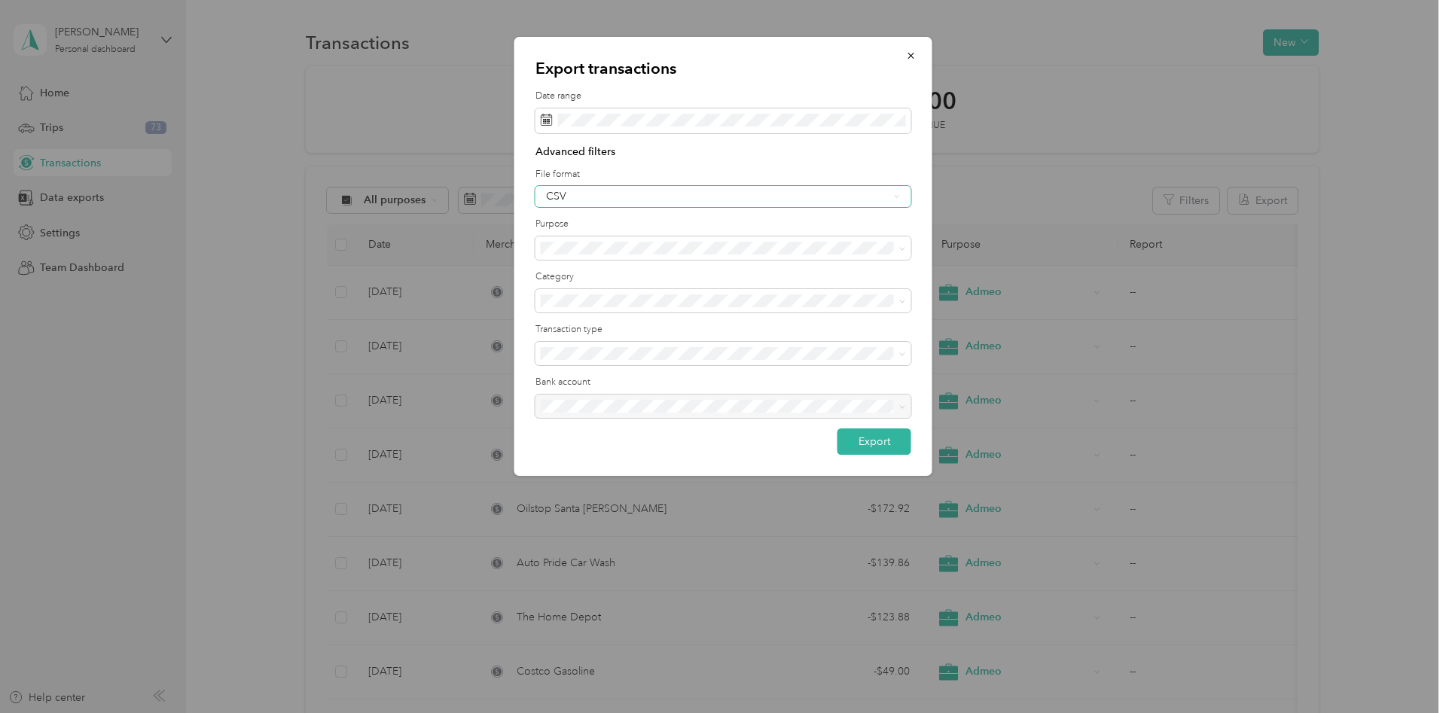
click at [649, 206] on div "CSV" at bounding box center [724, 196] width 376 height 21
click at [639, 267] on div "PDF" at bounding box center [723, 270] width 355 height 16
click at [882, 444] on button "Export" at bounding box center [875, 442] width 74 height 26
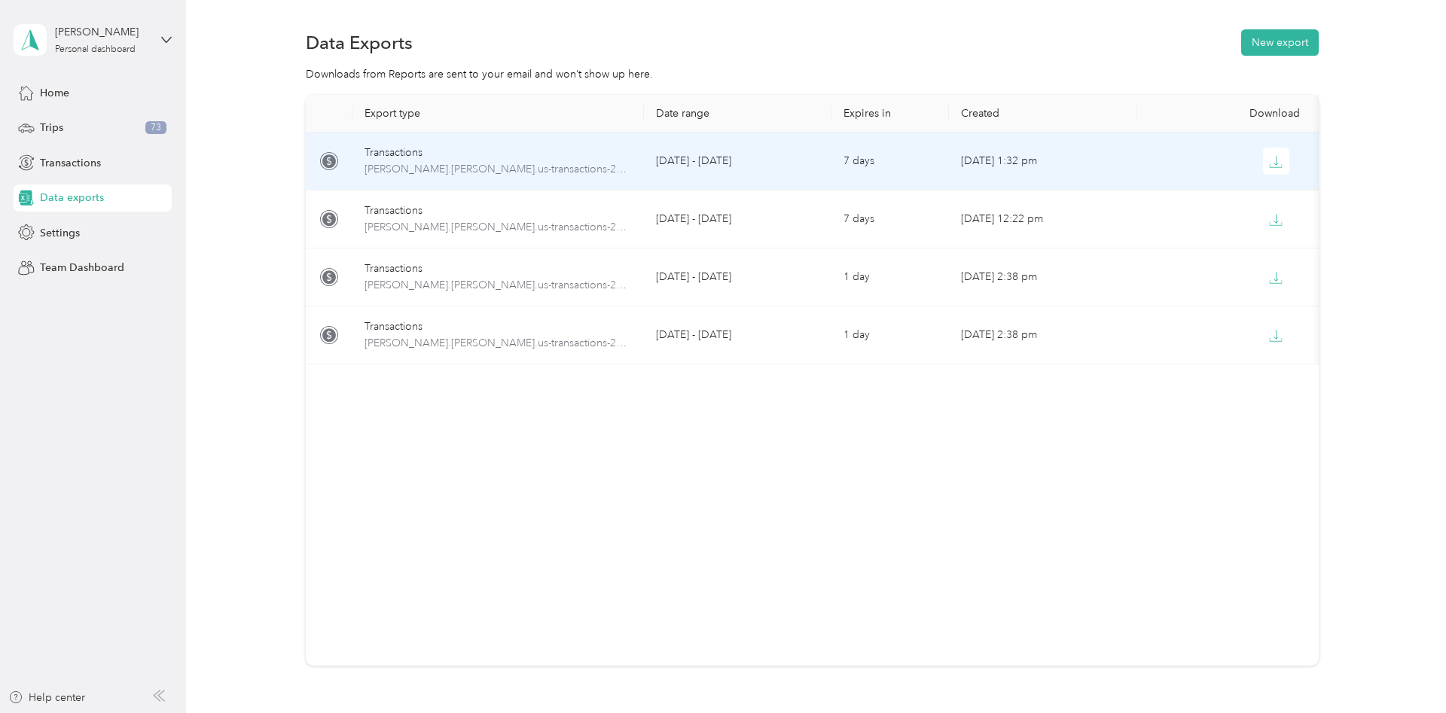
click at [786, 137] on td "[DATE] - [DATE]" at bounding box center [738, 162] width 188 height 58
click at [1271, 160] on icon "button" at bounding box center [1276, 162] width 14 height 14
click at [1285, 157] on button "button" at bounding box center [1276, 161] width 27 height 27
